Goal: Information Seeking & Learning: Learn about a topic

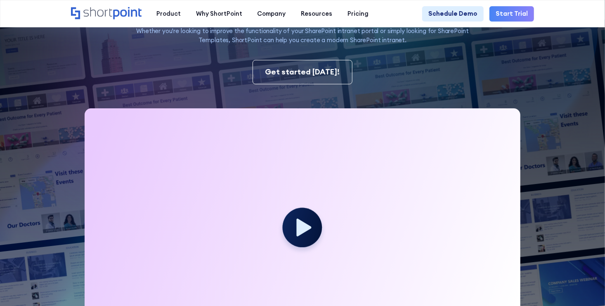
scroll to position [135, 0]
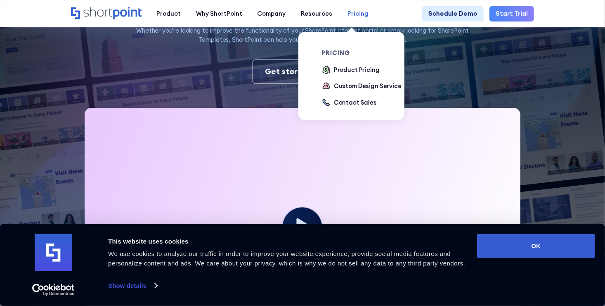
click at [348, 17] on div "Pricing" at bounding box center [358, 13] width 21 height 9
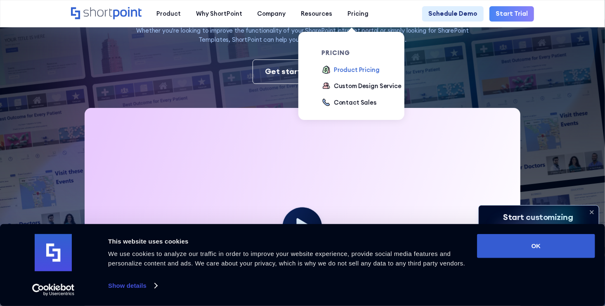
click at [356, 71] on div "Product Pricing" at bounding box center [357, 69] width 46 height 9
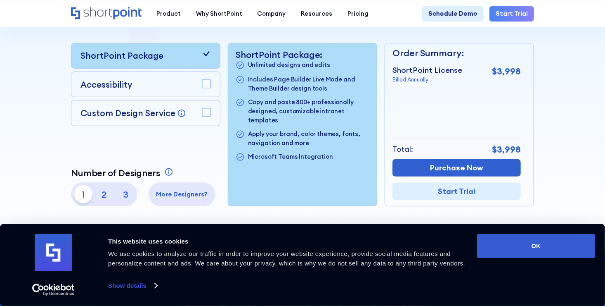
scroll to position [201, 0]
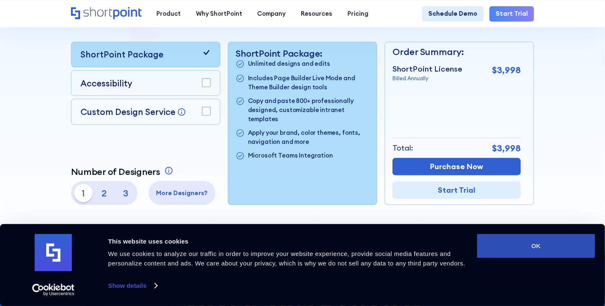
click at [519, 253] on button "OK" at bounding box center [536, 246] width 118 height 24
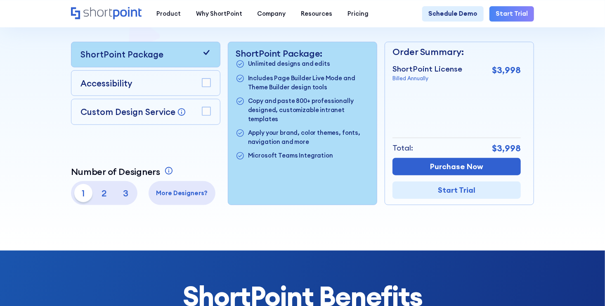
scroll to position [0, 0]
click at [98, 195] on p "2" at bounding box center [104, 193] width 18 height 18
click at [81, 197] on p "1" at bounding box center [83, 193] width 18 height 18
click at [83, 197] on p "1" at bounding box center [83, 193] width 18 height 18
click at [97, 197] on p "2" at bounding box center [104, 193] width 18 height 18
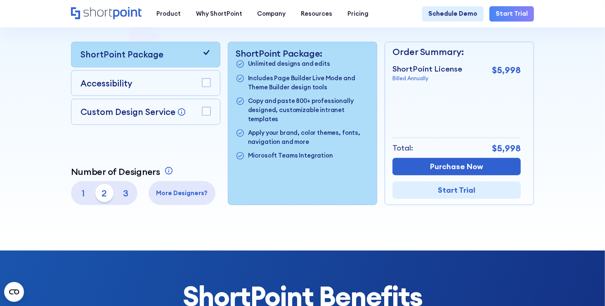
click at [86, 199] on p "1" at bounding box center [83, 193] width 18 height 18
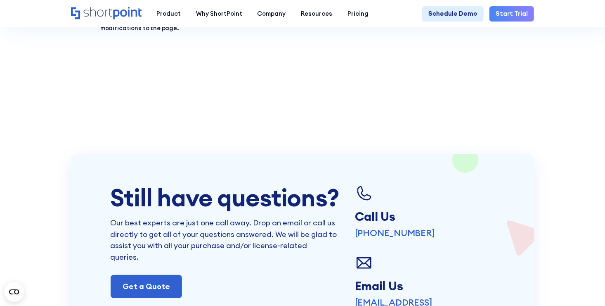
scroll to position [1495, 0]
